Goal: Transaction & Acquisition: Obtain resource

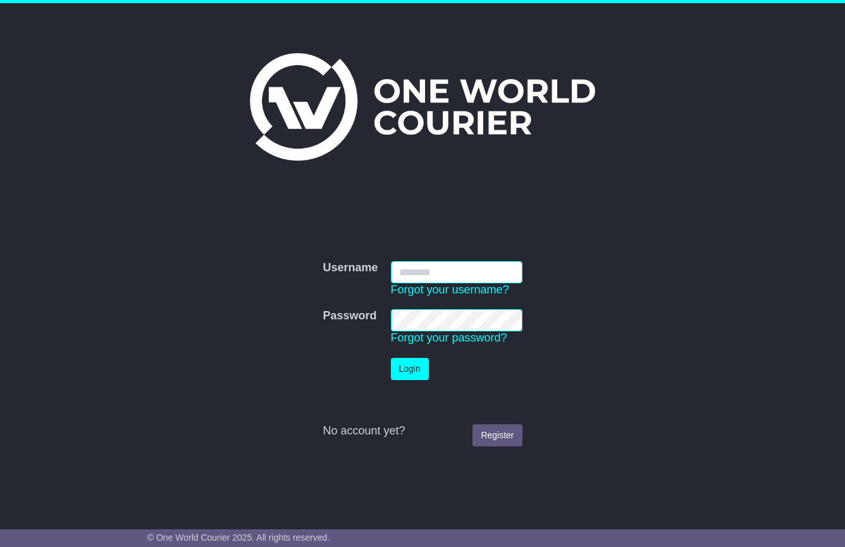
type input "**********"
click at [410, 369] on button "Login" at bounding box center [410, 369] width 38 height 22
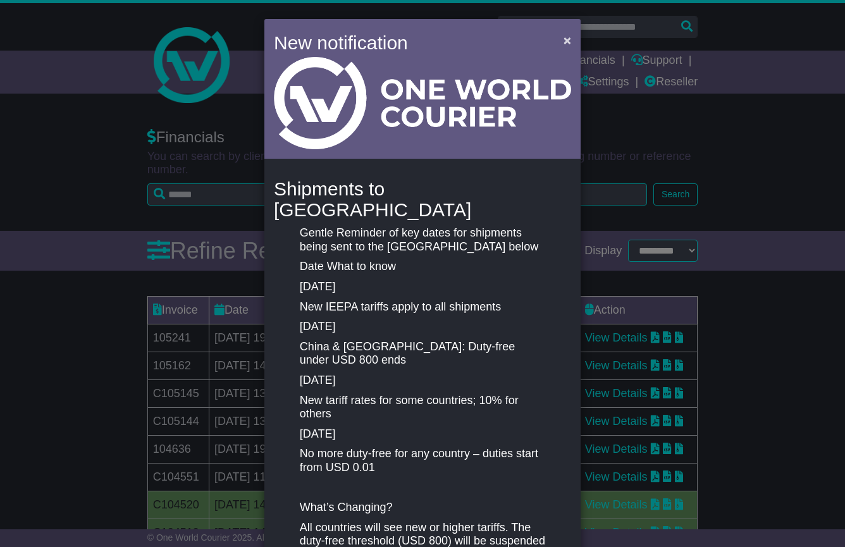
click at [570, 42] on button "×" at bounding box center [567, 40] width 20 height 26
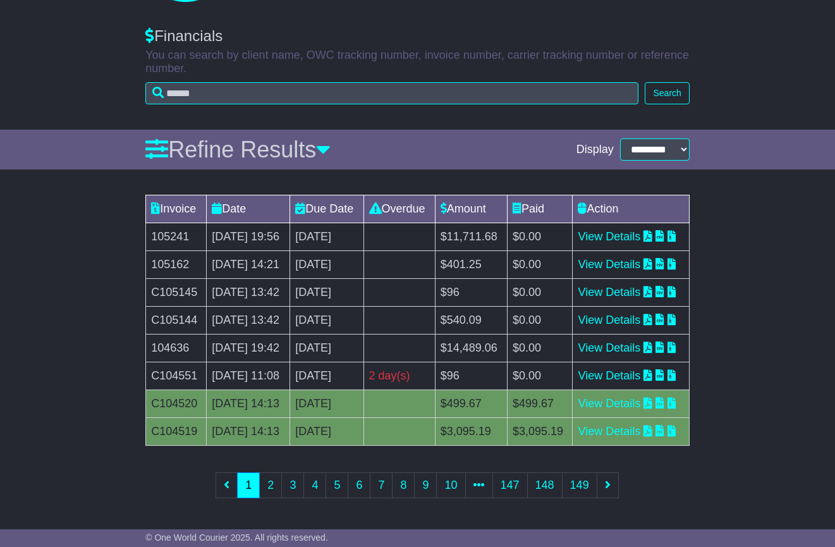
scroll to position [252, 0]
click at [264, 483] on link "2" at bounding box center [270, 485] width 23 height 26
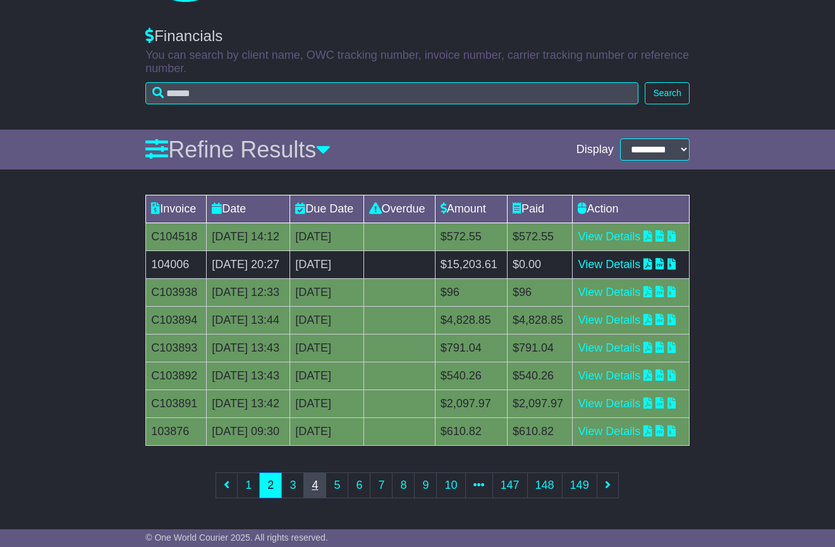
click at [303, 487] on link "4" at bounding box center [314, 485] width 23 height 26
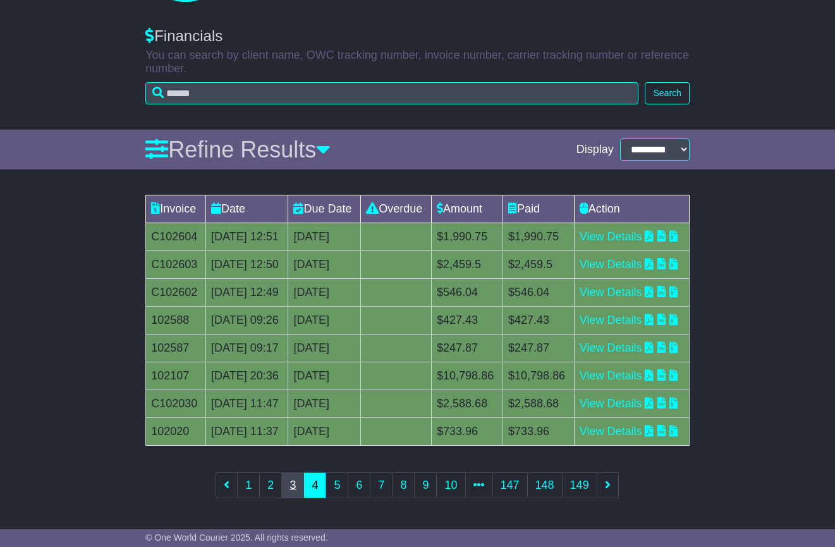
click at [299, 481] on link "3" at bounding box center [292, 485] width 23 height 26
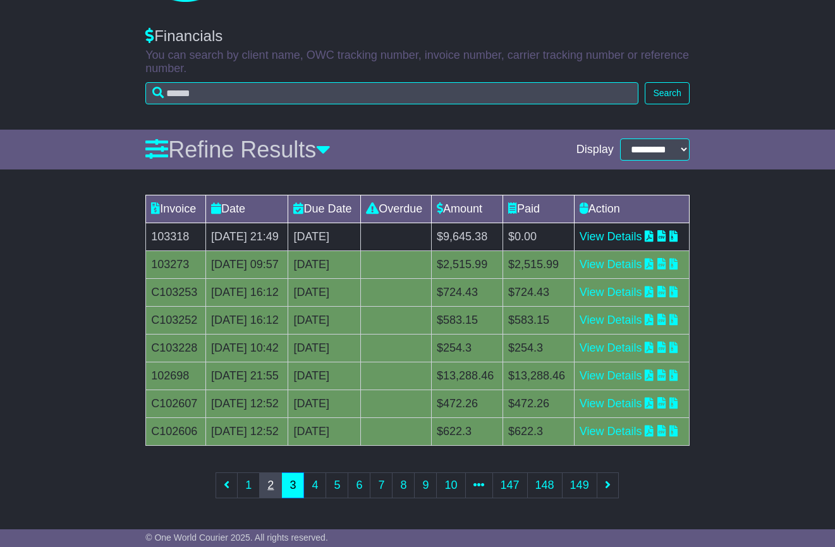
click at [276, 488] on link "2" at bounding box center [270, 485] width 23 height 26
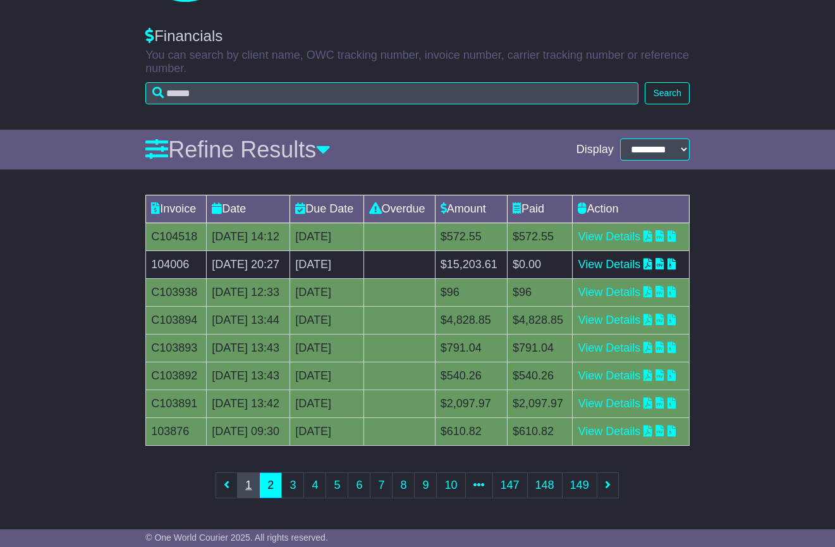
click at [245, 492] on link "1" at bounding box center [248, 485] width 23 height 26
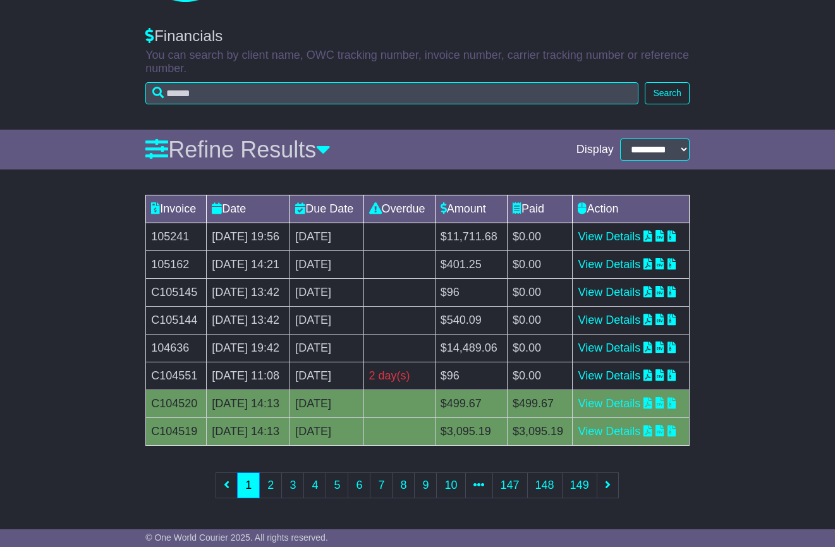
click at [168, 362] on td "C104551" at bounding box center [176, 376] width 61 height 28
copy td "C104551"
click at [640, 369] on link "View Details" at bounding box center [609, 375] width 63 height 13
click at [271, 480] on link "2" at bounding box center [270, 485] width 23 height 26
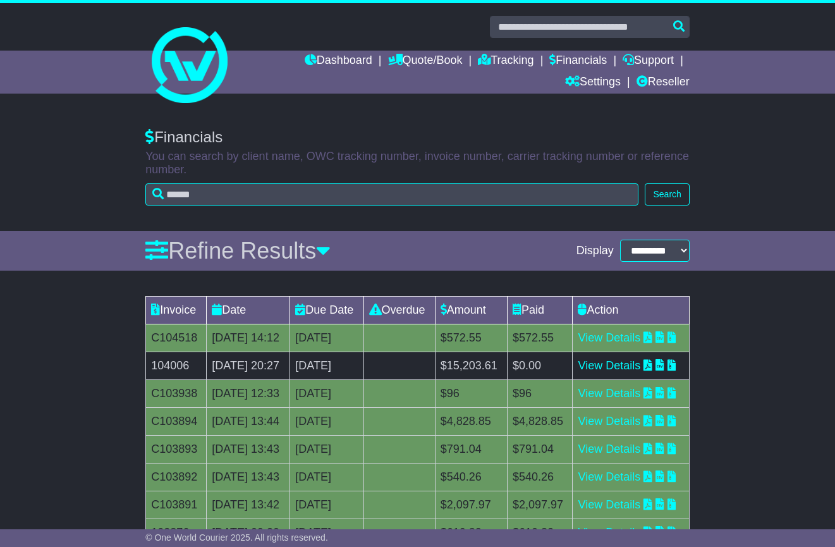
scroll to position [249, 0]
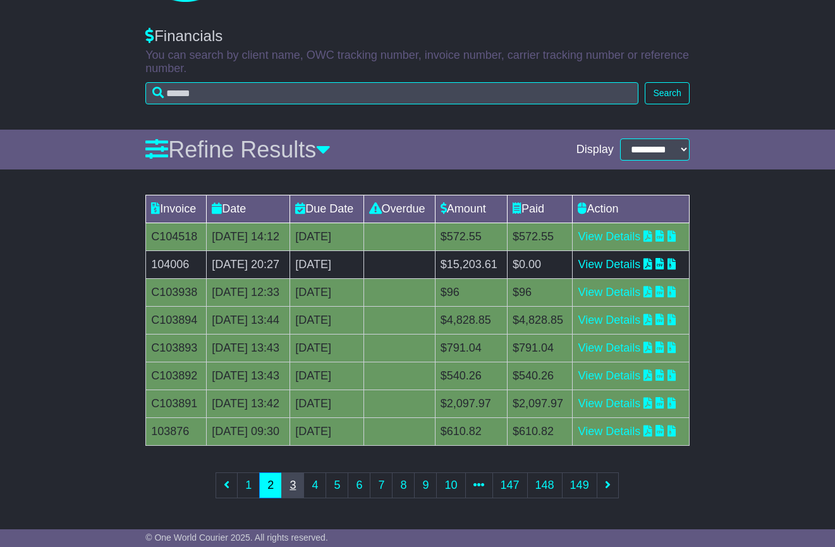
click at [296, 481] on link "3" at bounding box center [292, 485] width 23 height 26
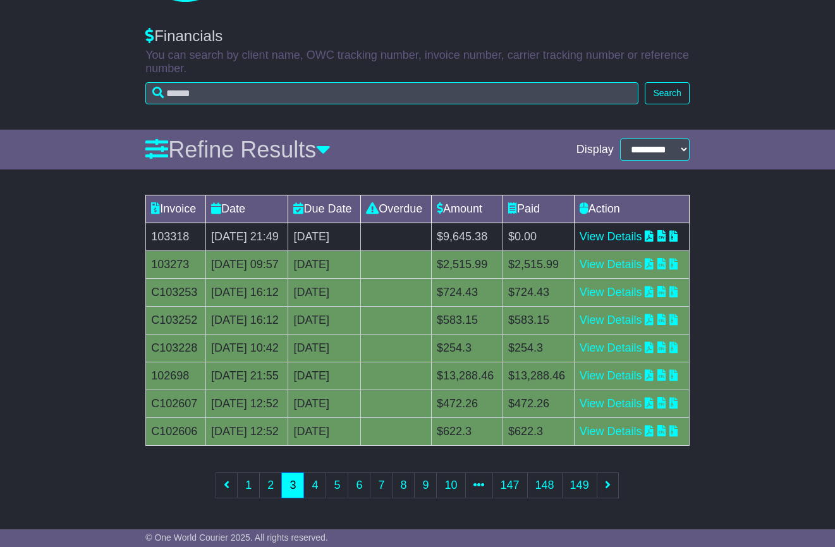
scroll to position [216, 0]
click at [279, 498] on link "2" at bounding box center [270, 485] width 23 height 26
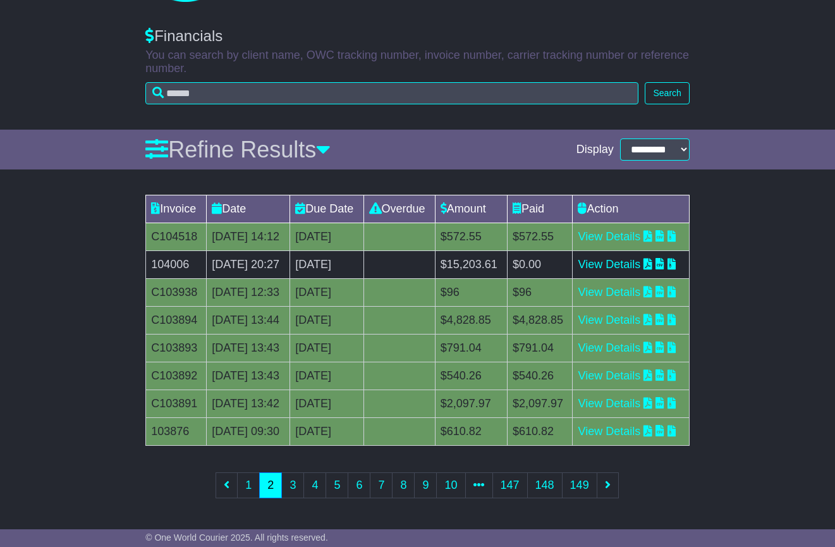
scroll to position [252, 0]
click at [256, 488] on link "1" at bounding box center [248, 485] width 23 height 26
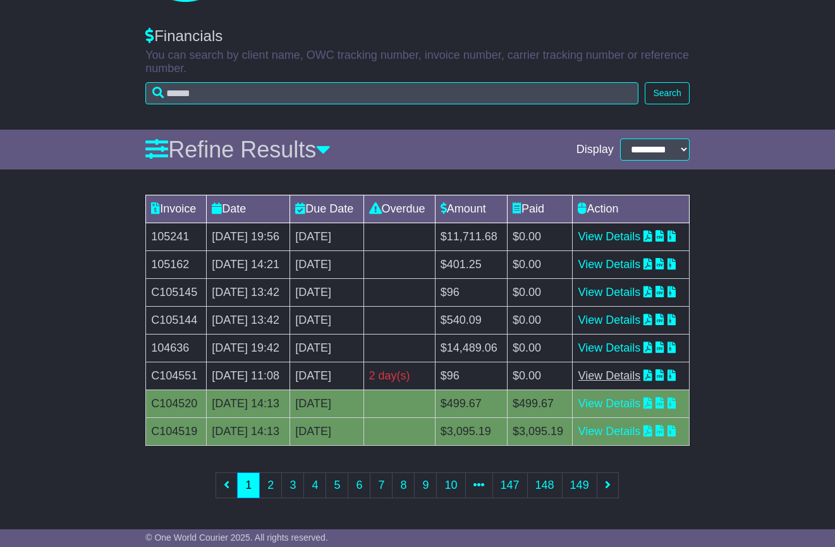
click at [640, 369] on link "View Details" at bounding box center [609, 375] width 63 height 13
click at [185, 362] on td "C104551" at bounding box center [176, 376] width 61 height 28
copy td "C104551"
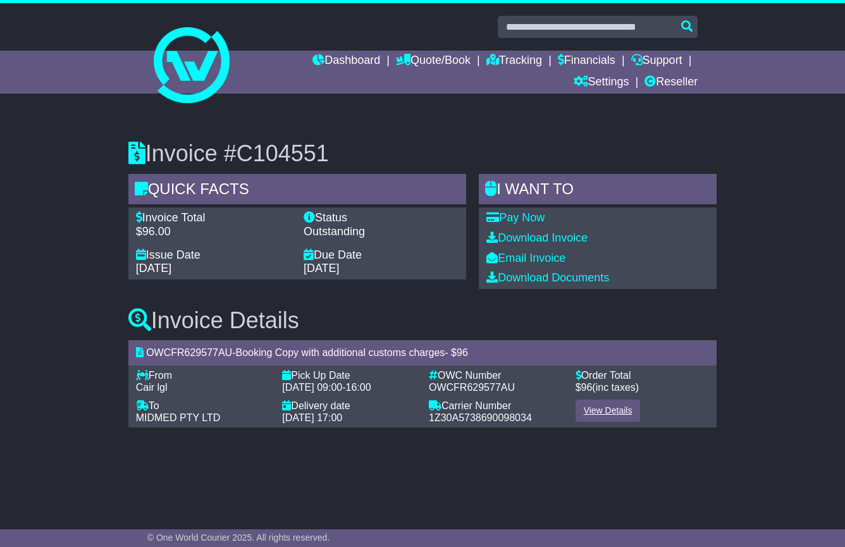
click at [633, 406] on link "View Details" at bounding box center [607, 410] width 65 height 22
click at [375, 143] on h3 "Invoice #C104551" at bounding box center [422, 153] width 589 height 25
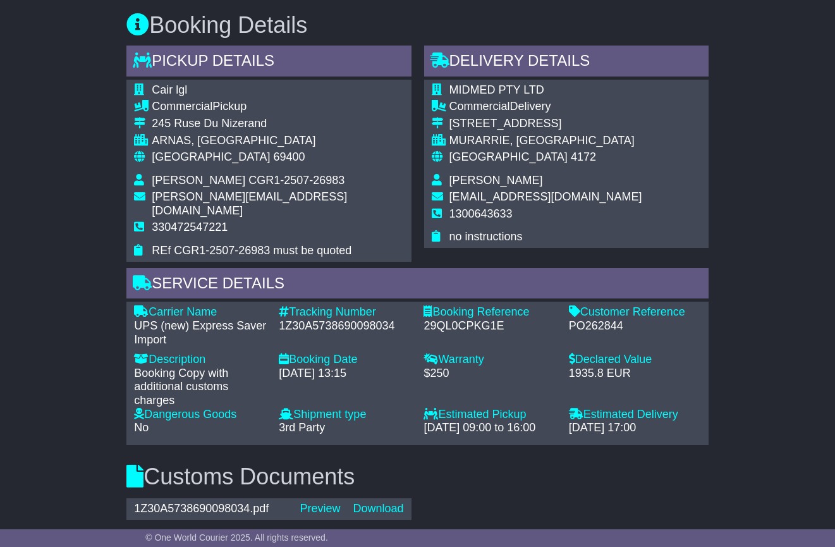
scroll to position [557, 0]
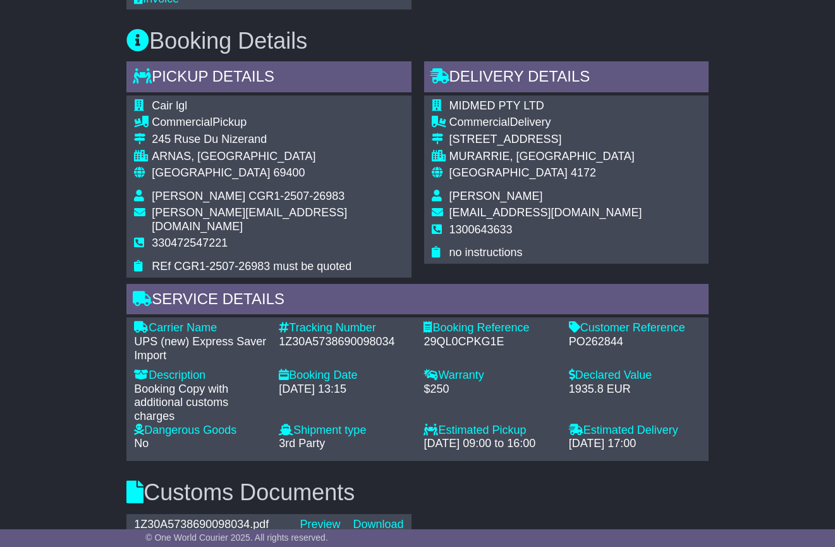
click at [614, 335] on div "PO262844" at bounding box center [635, 342] width 132 height 14
copy div "PO262844"
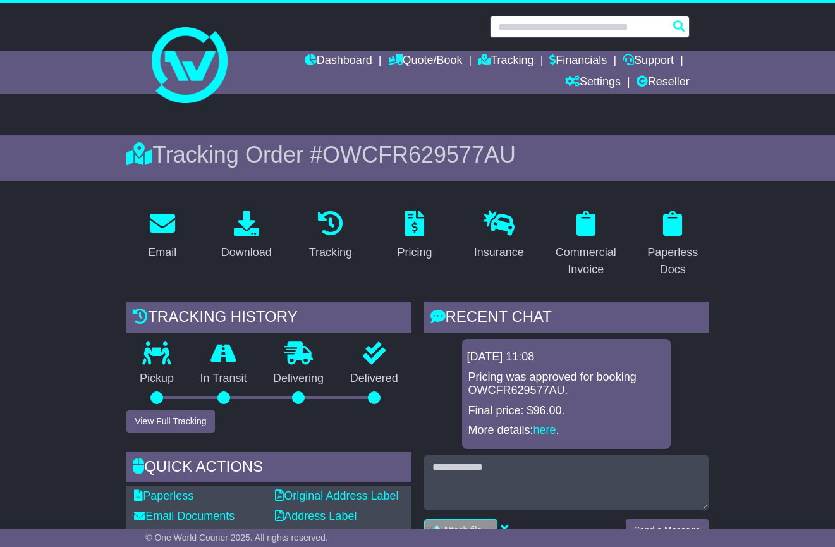
click at [537, 29] on input "text" at bounding box center [590, 27] width 200 height 22
paste input "********"
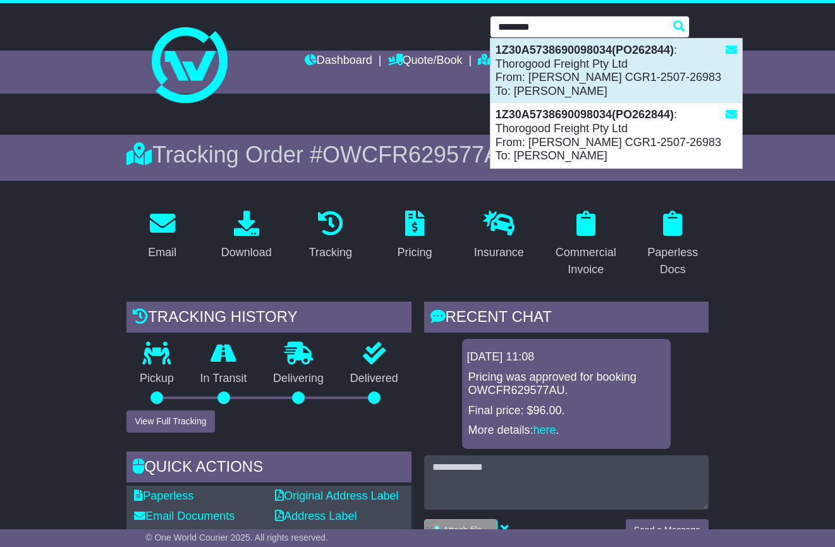
click at [635, 76] on div "1Z30A5738690098034(PO262844) : Thorogood Freight Pty Ltd From: [PERSON_NAME] CG…" at bounding box center [617, 71] width 252 height 64
type input "**********"
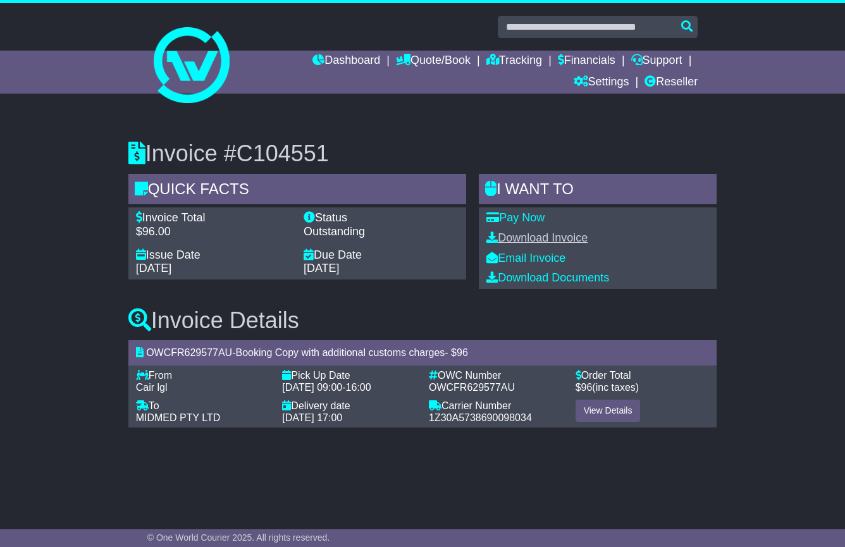
click at [532, 238] on link "Download Invoice" at bounding box center [536, 237] width 101 height 13
